Goal: Task Accomplishment & Management: Use online tool/utility

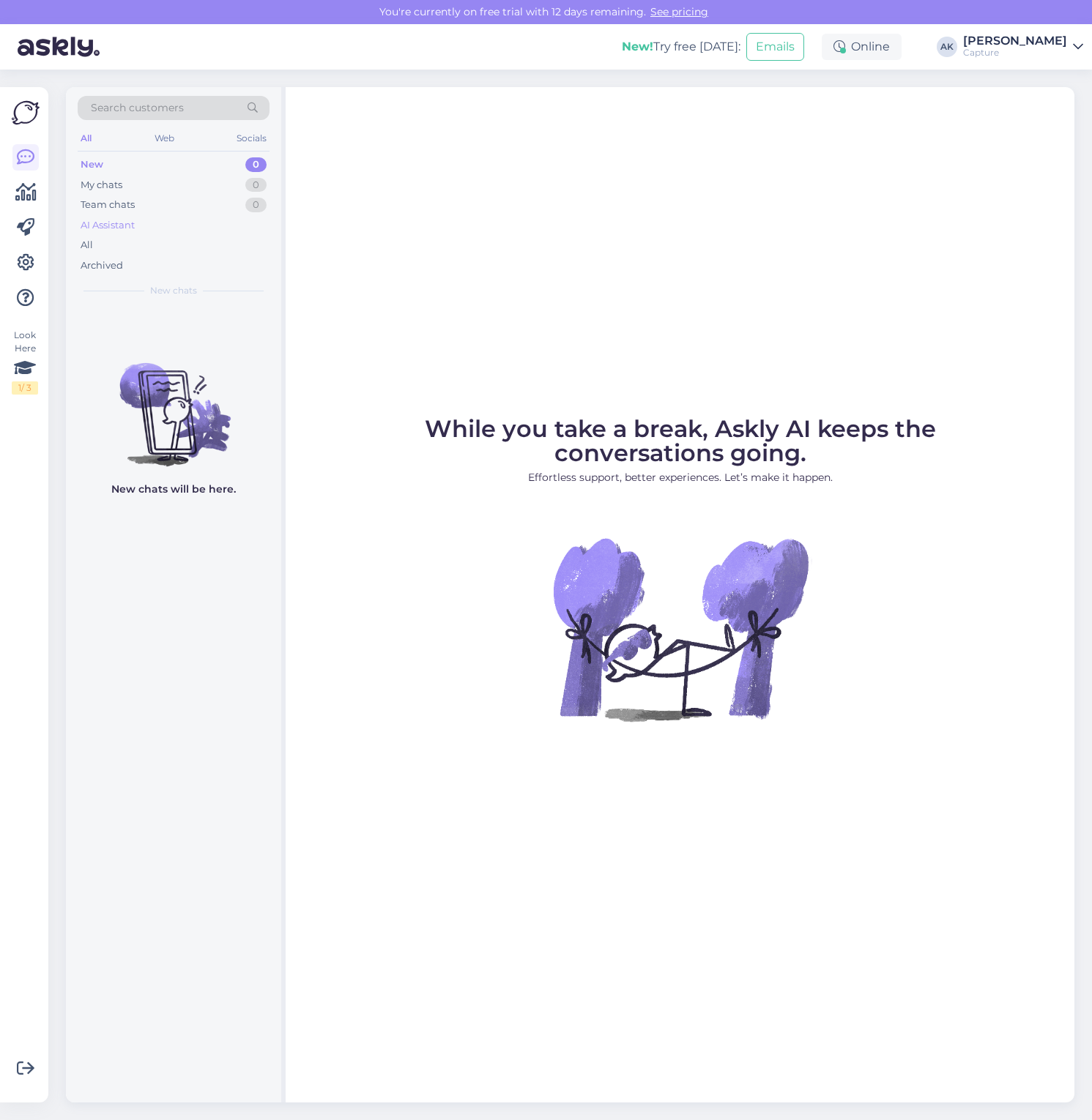
click at [110, 221] on div "AI Assistant" at bounding box center [108, 225] width 54 height 15
click at [112, 164] on div "New 0" at bounding box center [174, 165] width 191 height 21
click at [224, 133] on div "All Web Socials" at bounding box center [174, 140] width 191 height 23
click at [245, 136] on div "Socials" at bounding box center [251, 138] width 36 height 19
click at [97, 137] on div "All Web Socials" at bounding box center [174, 140] width 191 height 23
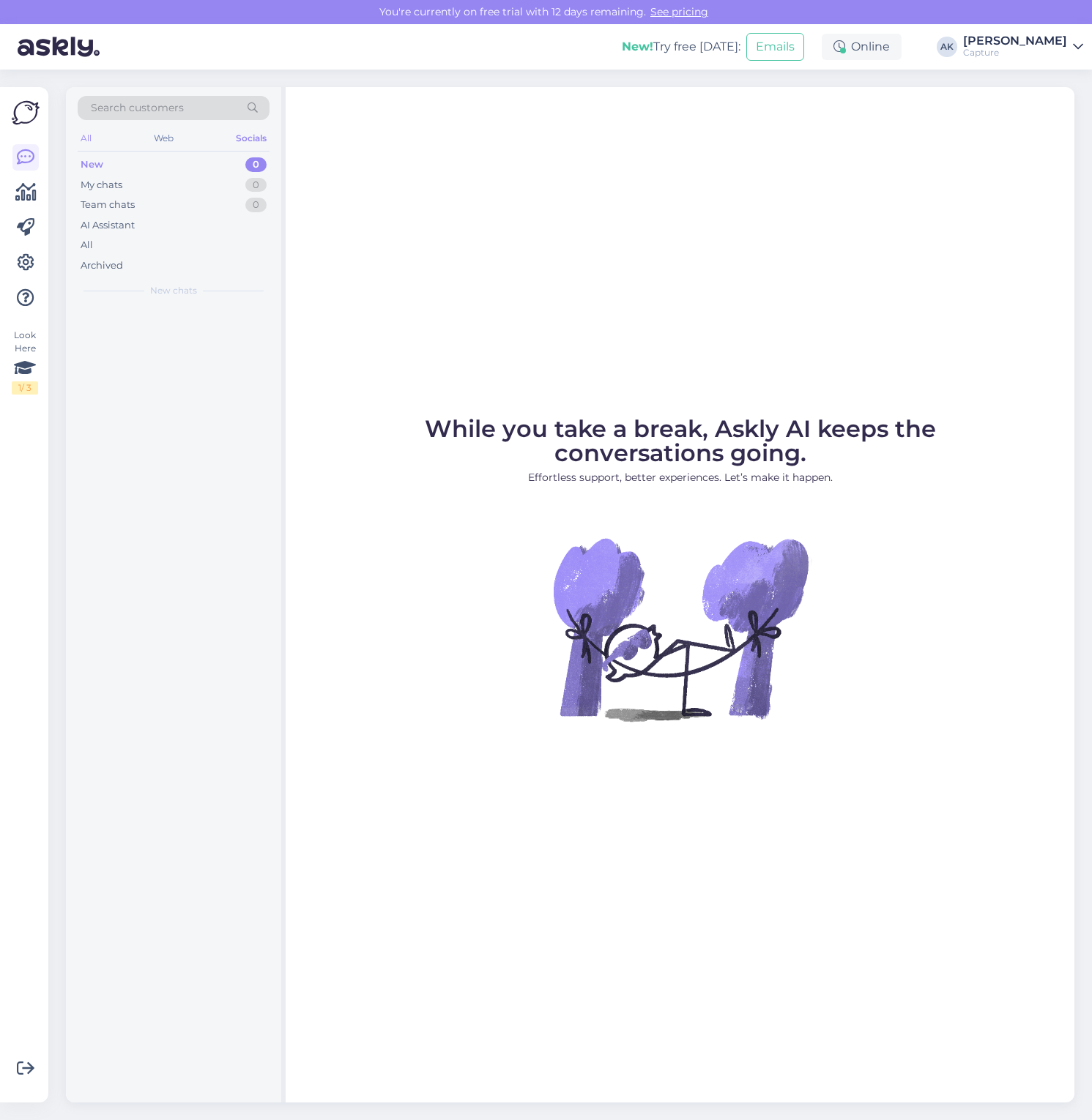
click at [92, 137] on div "All" at bounding box center [86, 138] width 17 height 19
click at [34, 255] on icon at bounding box center [26, 263] width 18 height 18
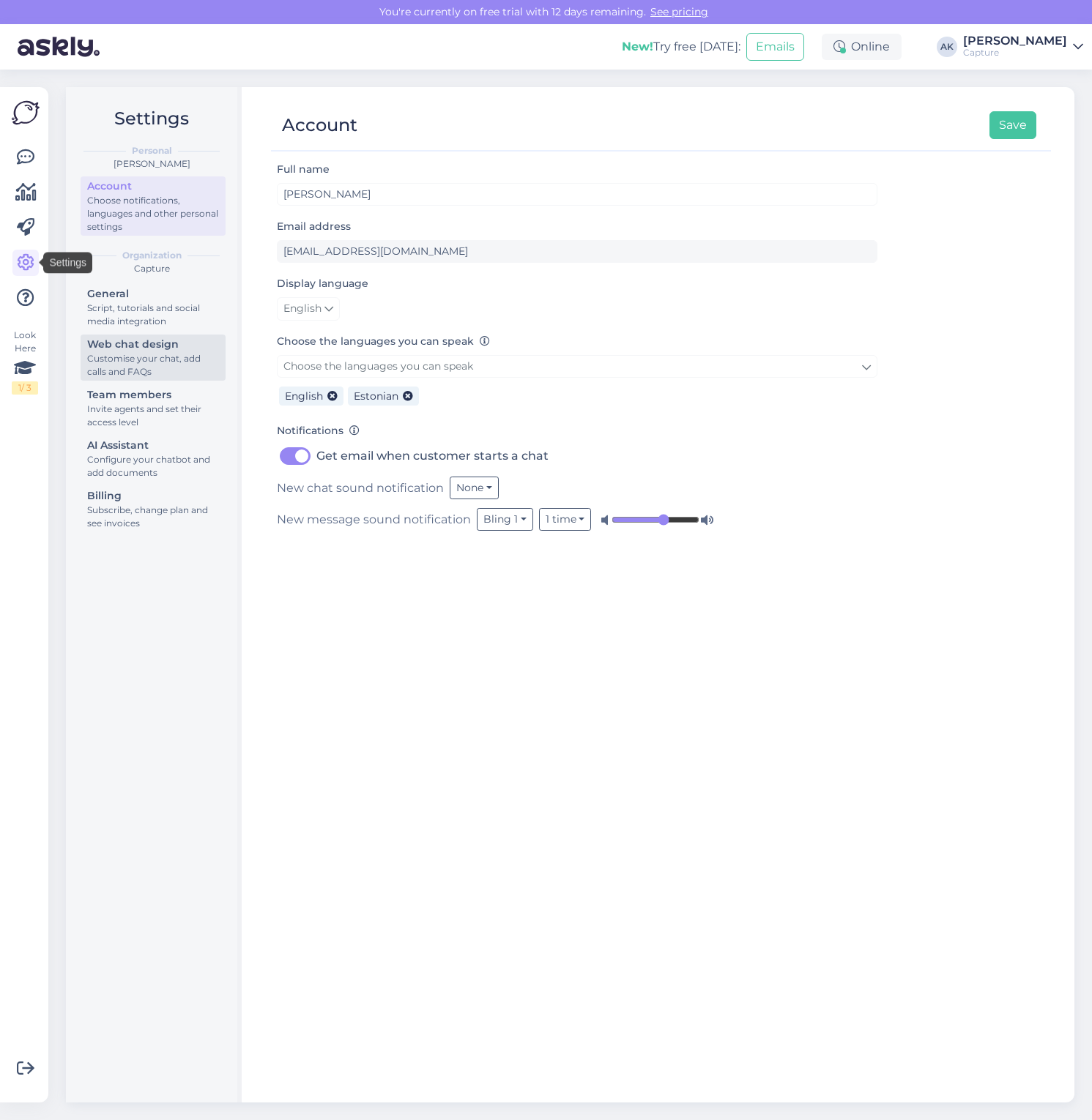
click at [126, 354] on div "Customise your chat, add calls and FAQs" at bounding box center [153, 365] width 132 height 26
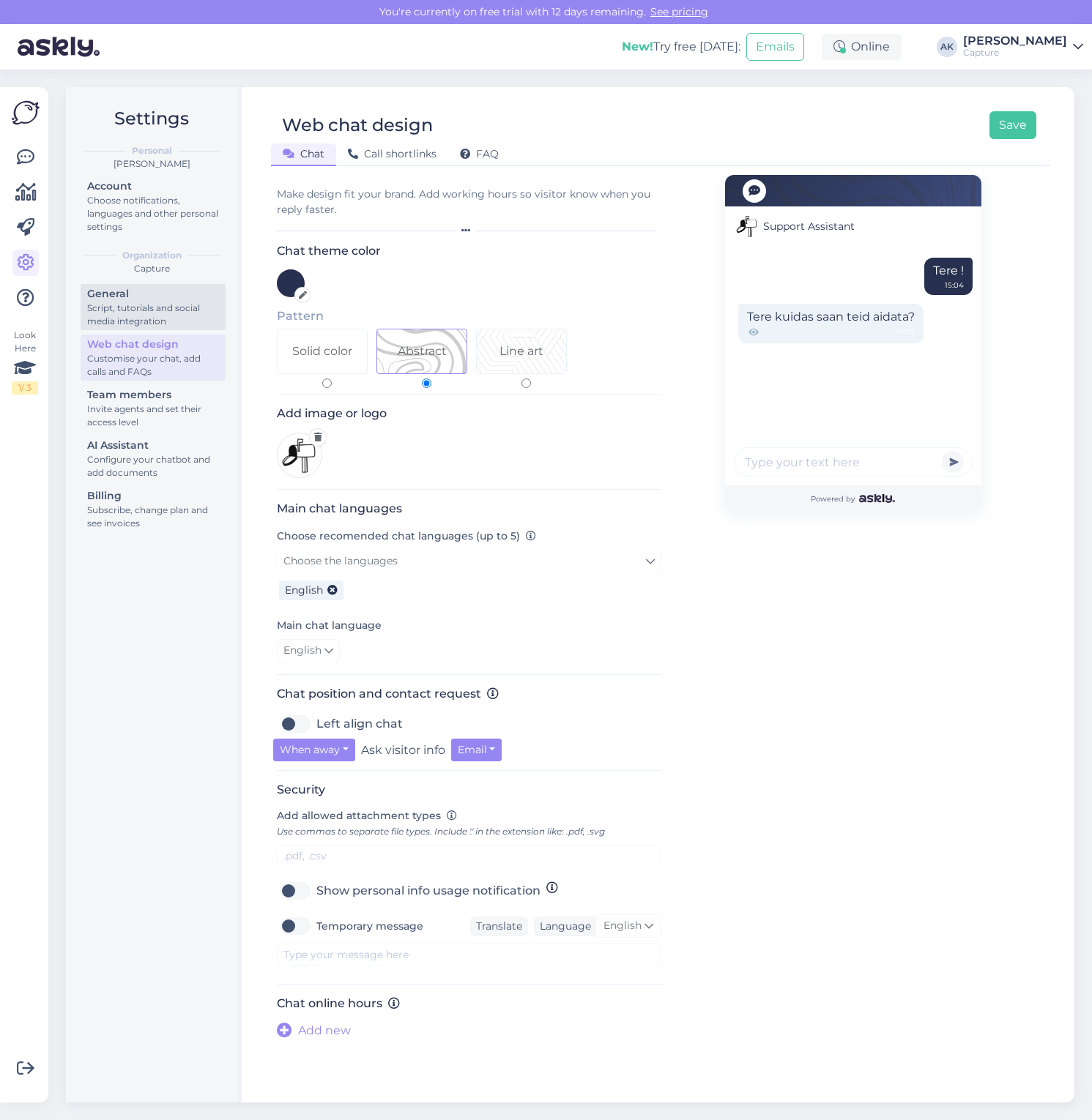
click at [137, 327] on div "Script, tutorials and social media integration" at bounding box center [153, 314] width 132 height 26
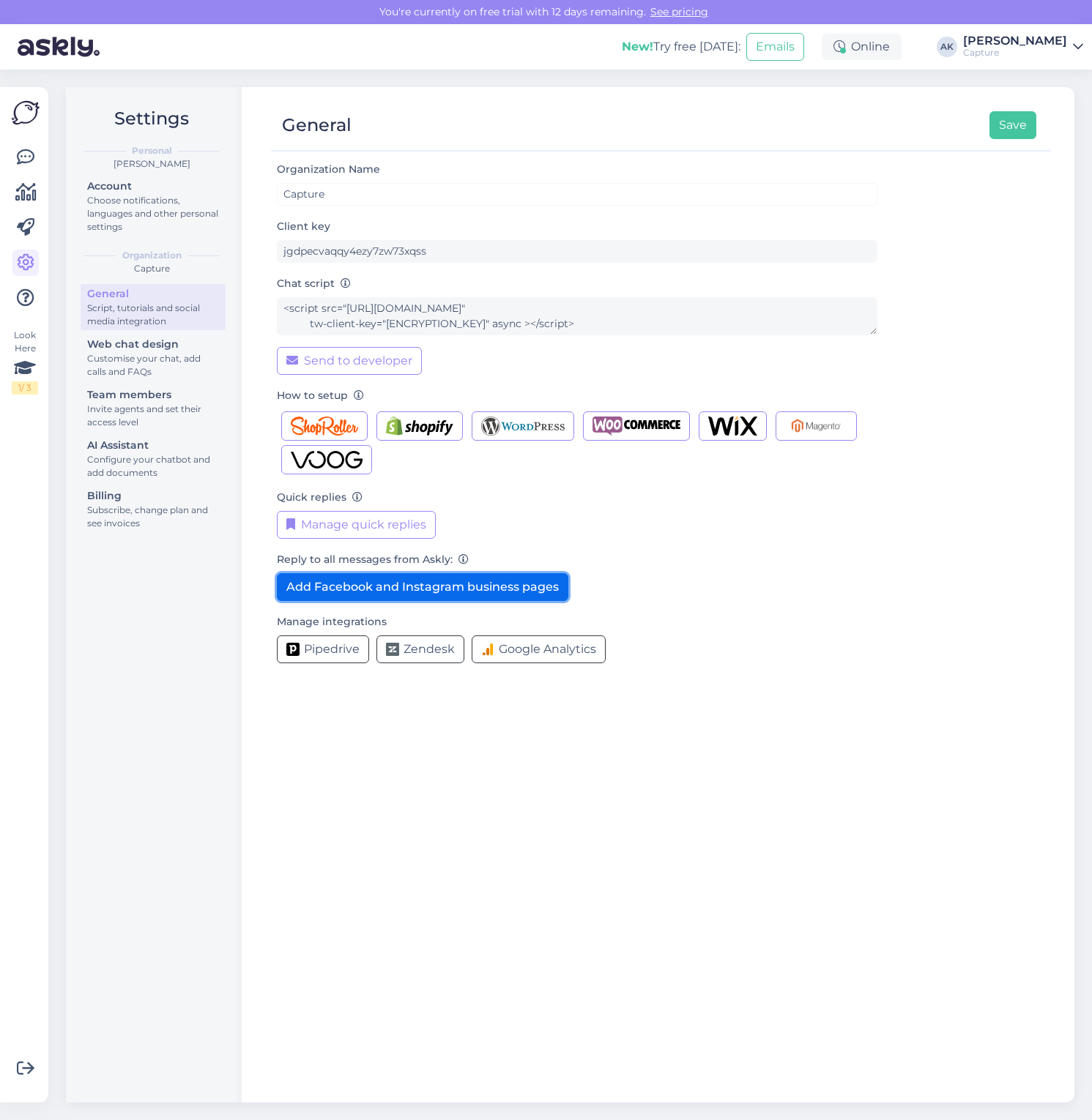
click at [325, 593] on button "Add Facebook and Instagram business pages" at bounding box center [423, 587] width 291 height 28
click at [15, 156] on link at bounding box center [25, 158] width 26 height 26
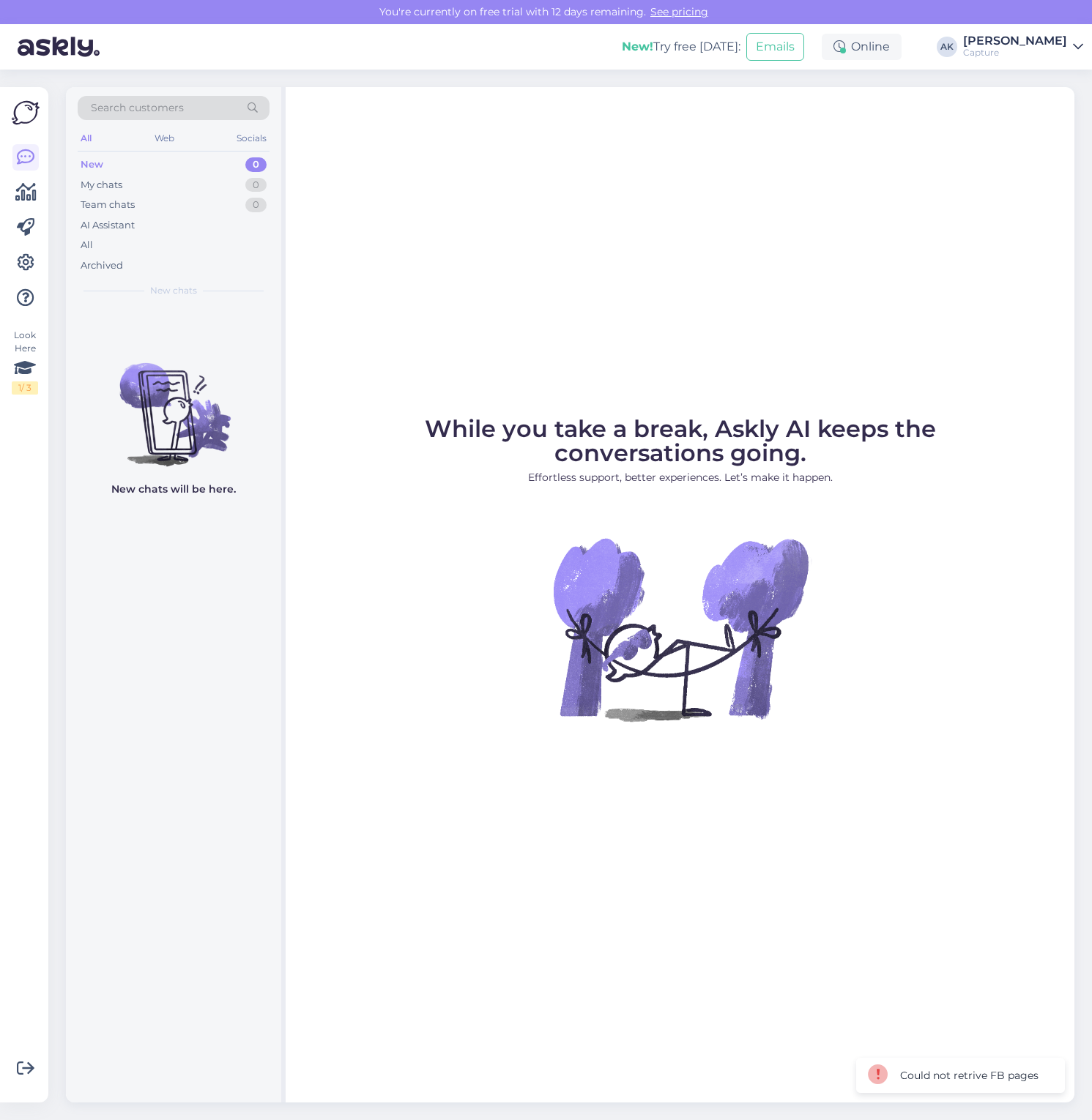
click at [15, 156] on link at bounding box center [25, 158] width 26 height 26
